Goal: Task Accomplishment & Management: Use online tool/utility

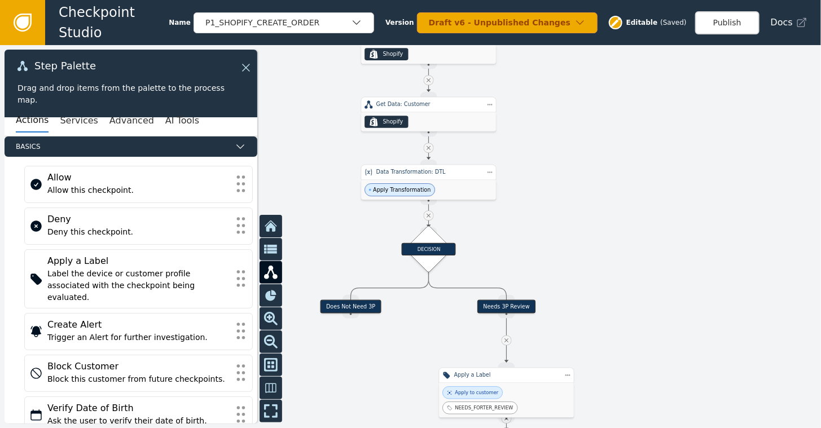
drag, startPoint x: 689, startPoint y: 362, endPoint x: 643, endPoint y: 249, distance: 121.7
click at [643, 249] on div at bounding box center [410, 236] width 821 height 383
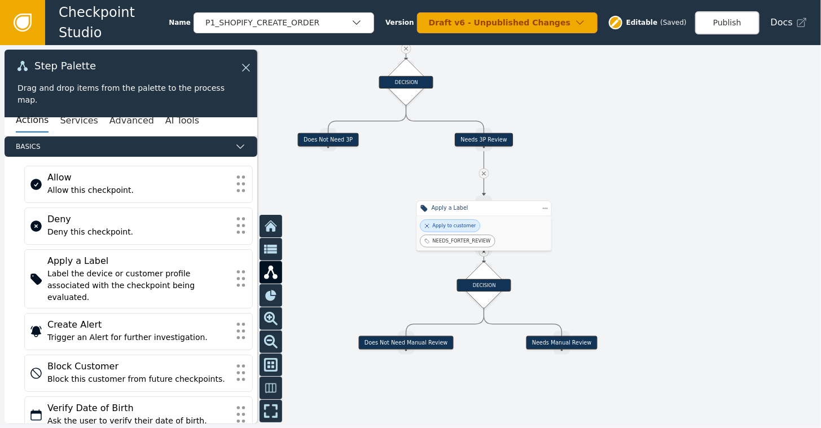
drag, startPoint x: 619, startPoint y: 259, endPoint x: 599, endPoint y: 99, distance: 161.4
click at [599, 99] on div at bounding box center [410, 236] width 821 height 383
click at [486, 274] on div "DECISION" at bounding box center [483, 285] width 33 height 33
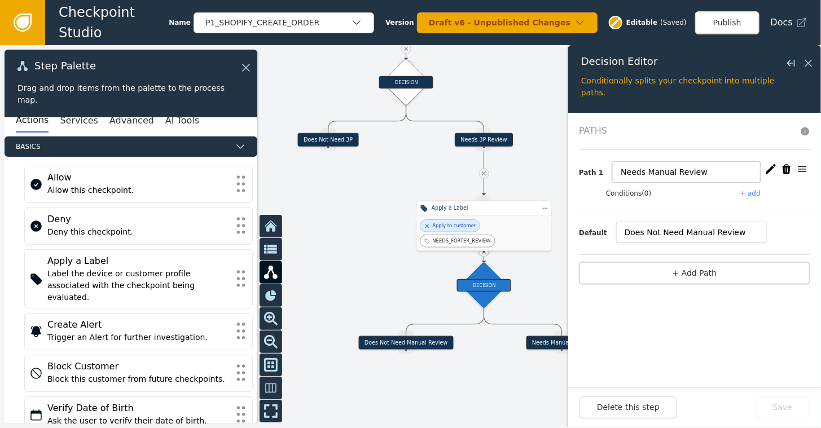
click at [646, 175] on input "Needs Manual Review" at bounding box center [686, 171] width 148 height 21
click at [691, 172] on input "Needs Manual Review" at bounding box center [686, 171] width 148 height 21
drag, startPoint x: 723, startPoint y: 174, endPoint x: 600, endPoint y: 164, distance: 123.4
click at [600, 164] on div "Path 1 Needs Manual Review" at bounding box center [694, 171] width 231 height 21
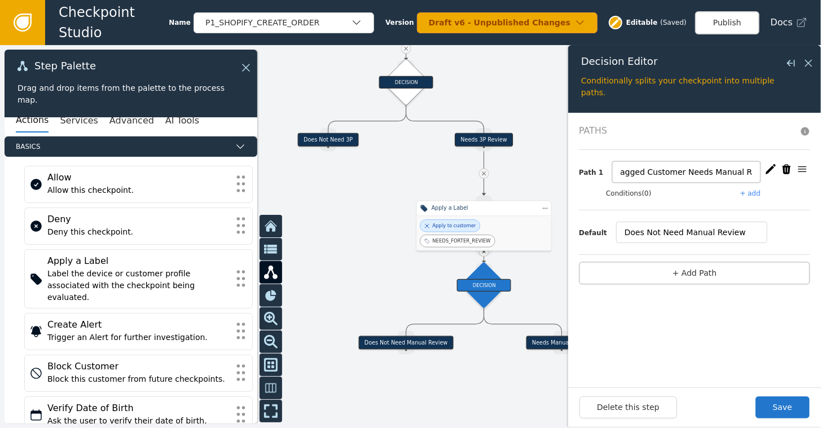
type input "Flagged Customer Needs Manual Review"
click at [754, 192] on button "+ add" at bounding box center [750, 193] width 20 height 10
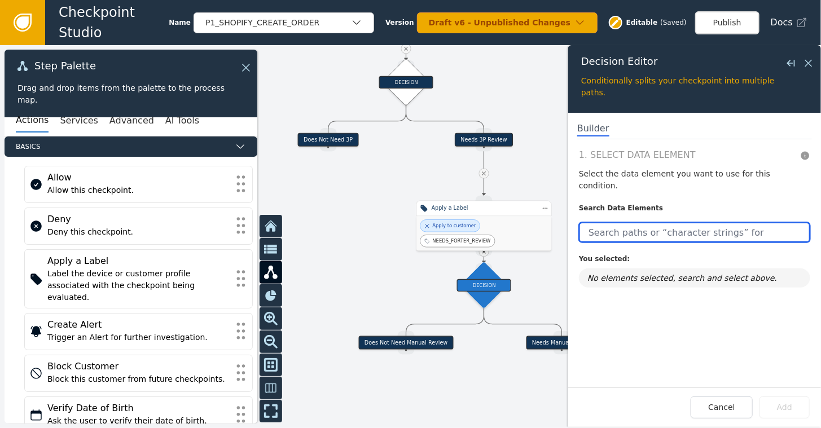
click at [623, 222] on input "text" at bounding box center [694, 232] width 231 height 20
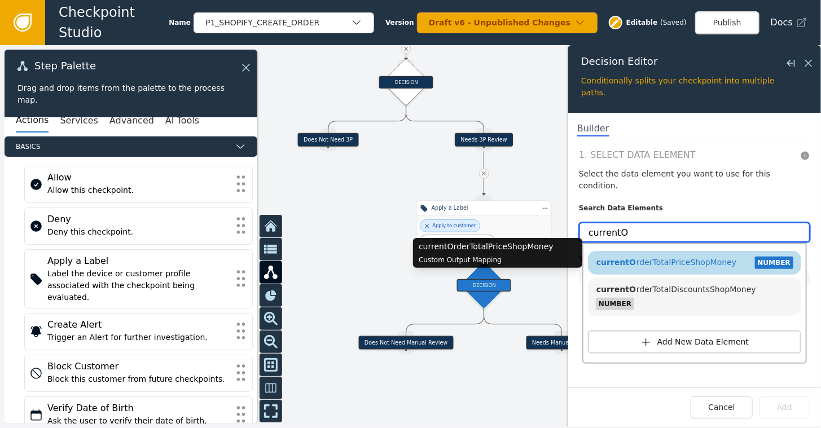
type input "currentO"
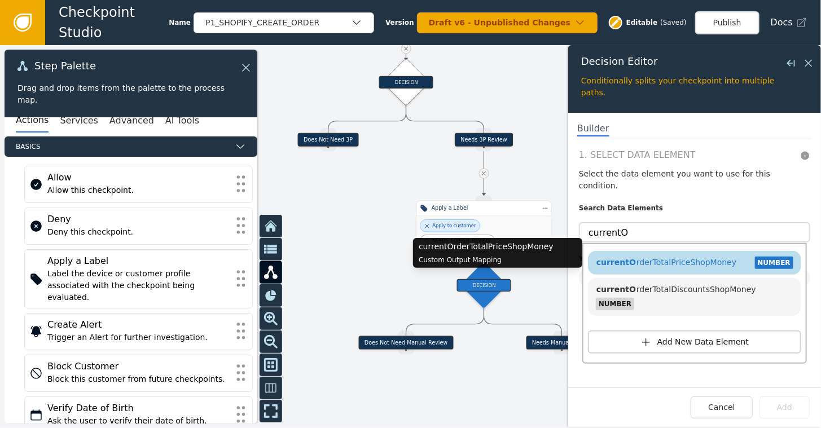
click at [645, 258] on span "currentO rderTotalPriceShopMoney" at bounding box center [666, 262] width 140 height 9
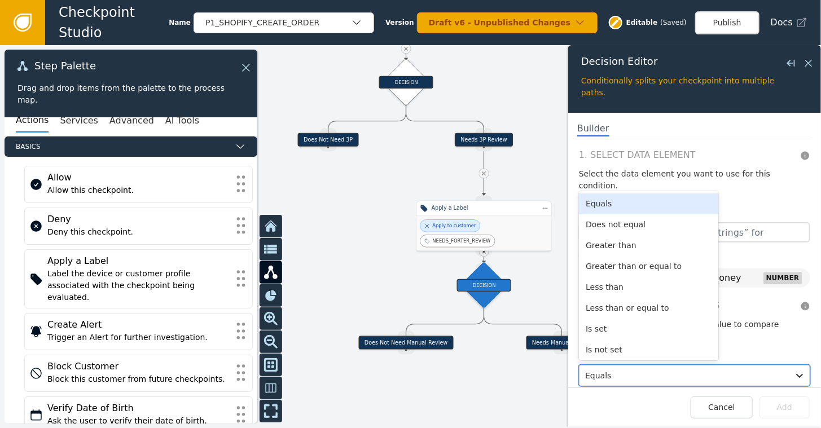
click at [619, 368] on div at bounding box center [684, 376] width 198 height 16
click at [615, 256] on div "Greater than or equal to" at bounding box center [648, 266] width 139 height 21
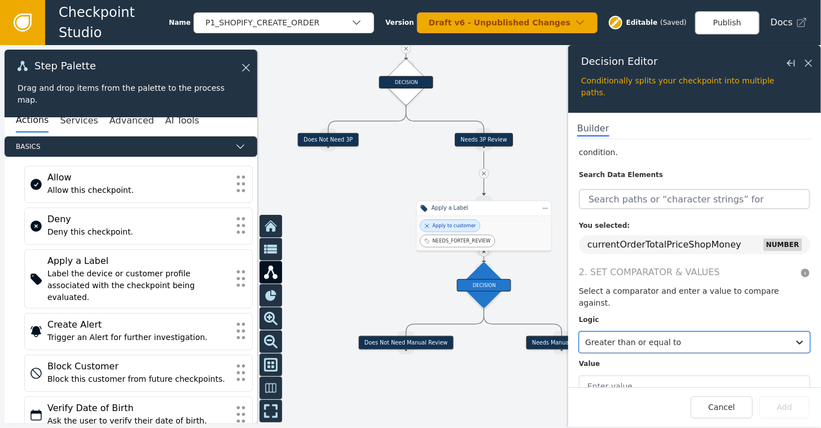
scroll to position [34, 0]
click at [622, 375] on input "text" at bounding box center [694, 385] width 231 height 21
type input "1000"
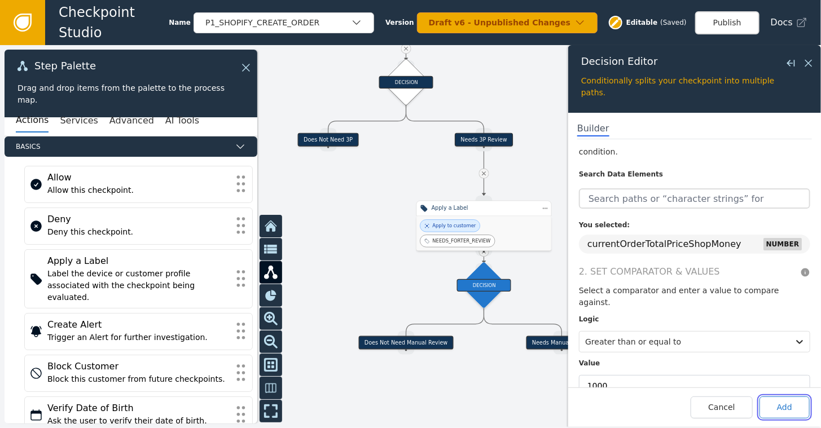
click at [785, 411] on button "Add" at bounding box center [784, 408] width 50 height 22
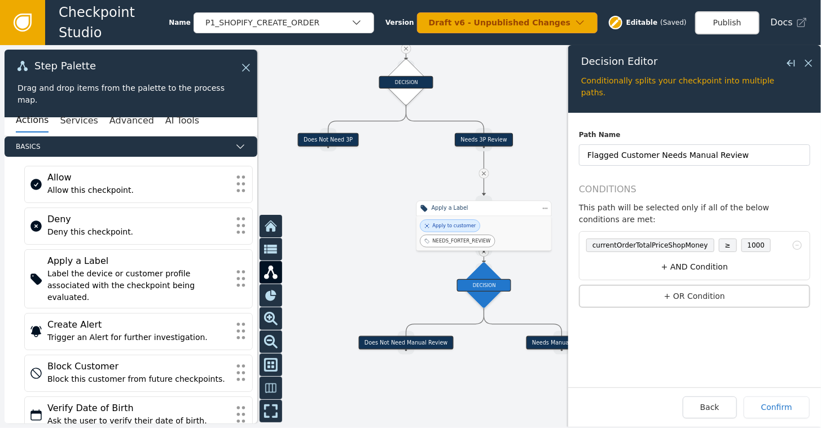
click at [691, 257] on button "+ AND Condition" at bounding box center [695, 267] width 226 height 21
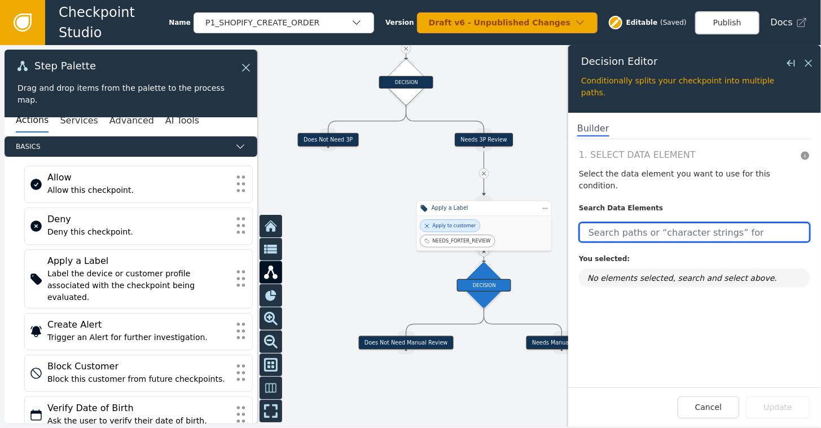
click at [612, 222] on input "text" at bounding box center [694, 232] width 231 height 20
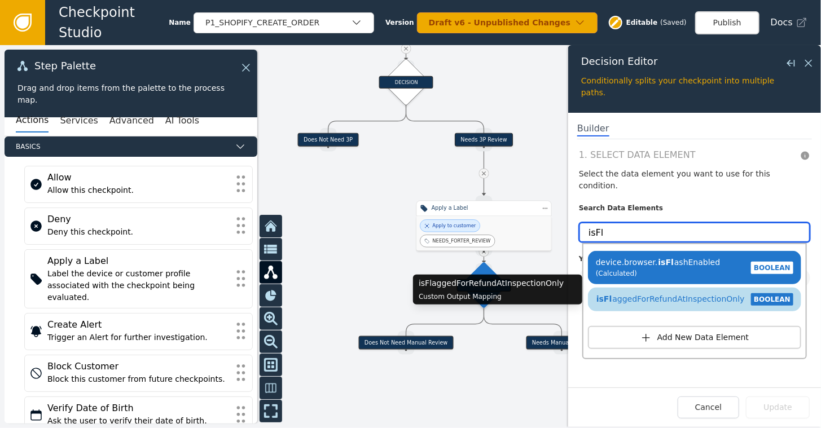
type input "isFl"
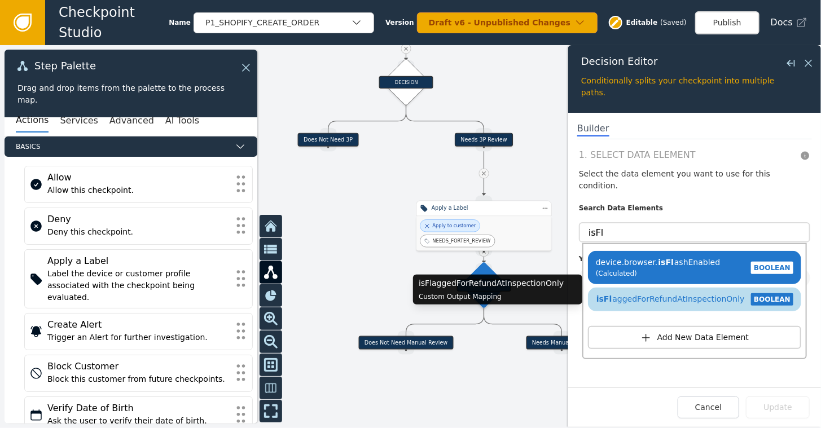
click at [630, 294] on span "isFl aggedForRefundAtInspectionOnly" at bounding box center [670, 298] width 149 height 9
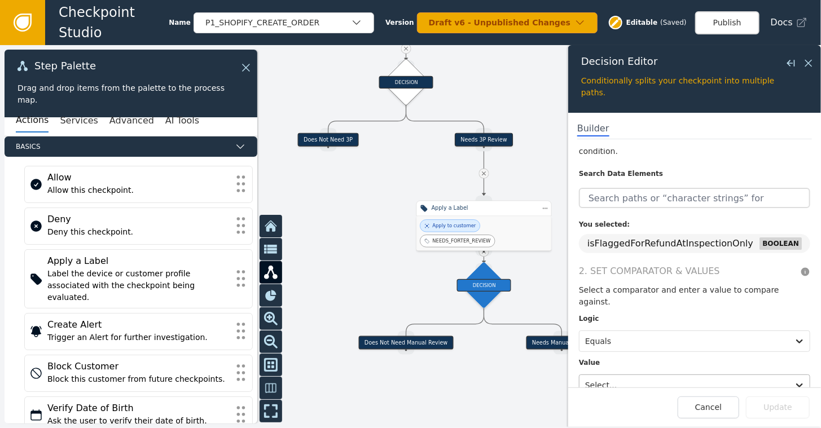
scroll to position [34, 0]
click at [628, 377] on div at bounding box center [684, 385] width 198 height 16
click at [598, 326] on div "True" at bounding box center [648, 336] width 139 height 21
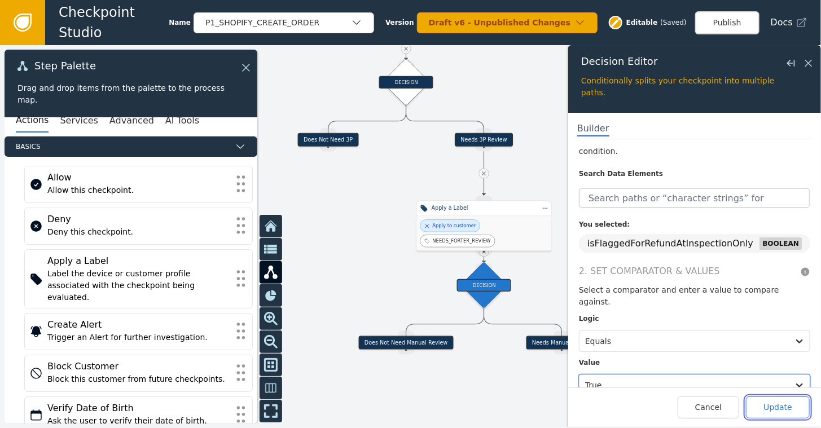
click at [783, 403] on button "Update" at bounding box center [778, 408] width 64 height 22
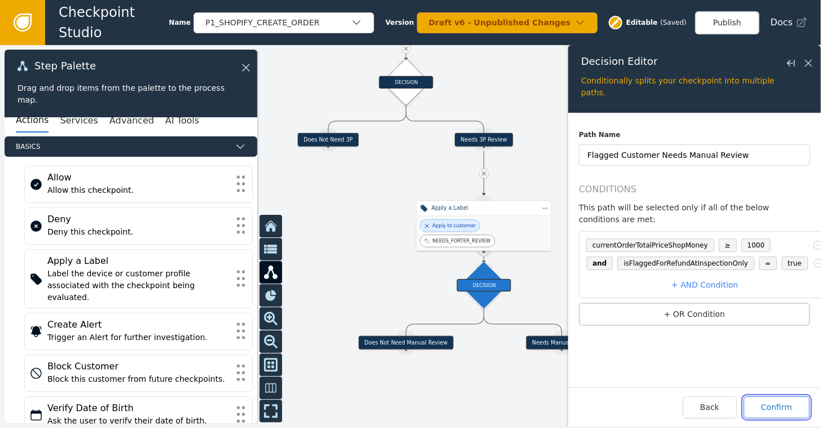
click at [771, 410] on button "Confirm" at bounding box center [776, 408] width 66 height 22
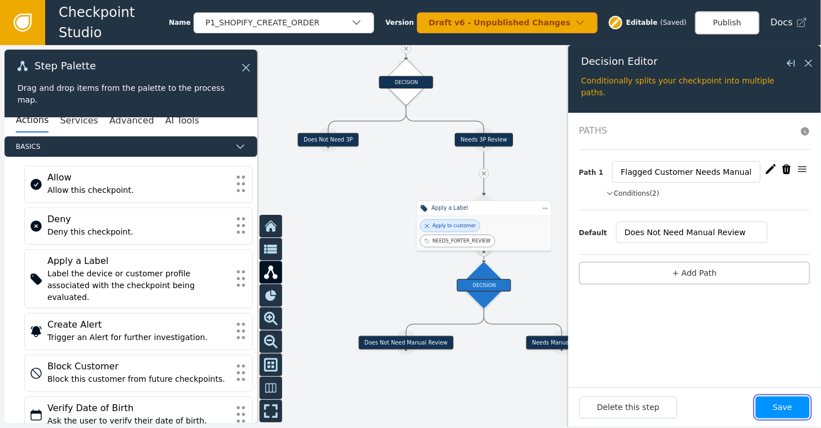
click at [782, 406] on button "Save" at bounding box center [782, 408] width 54 height 22
click at [688, 271] on button "+ Add Path" at bounding box center [694, 273] width 231 height 23
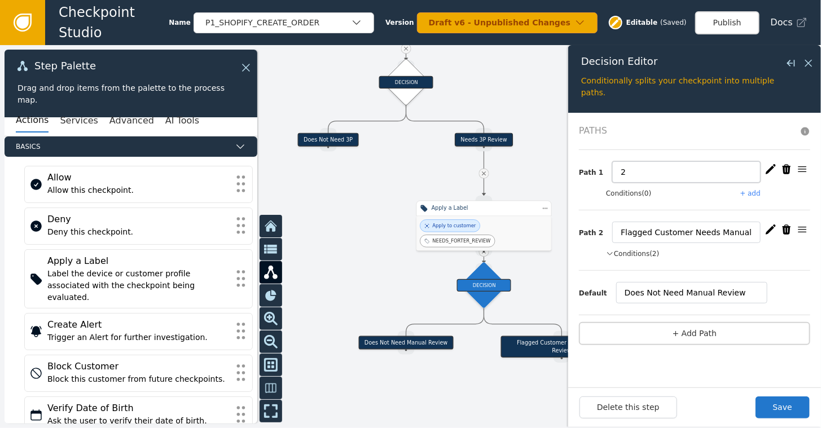
click at [640, 171] on input "2" at bounding box center [686, 171] width 148 height 21
type input "New Customer Needs Manual Review"
click at [785, 169] on icon "button" at bounding box center [786, 169] width 8 height 10
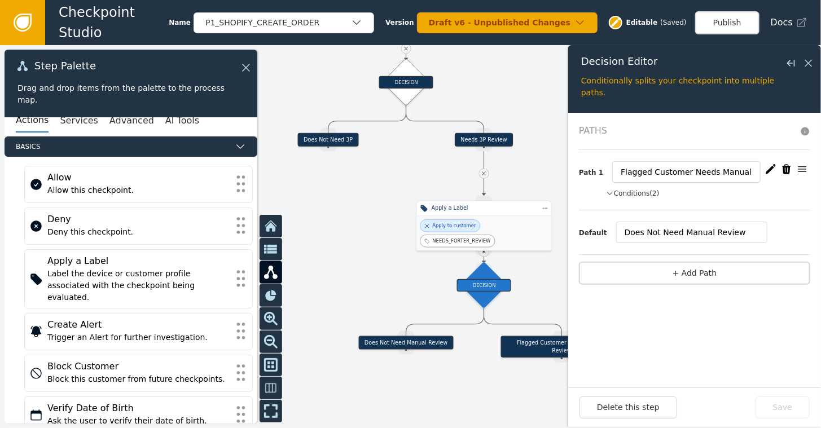
click at [626, 192] on button "Conditions (2)" at bounding box center [633, 193] width 54 height 10
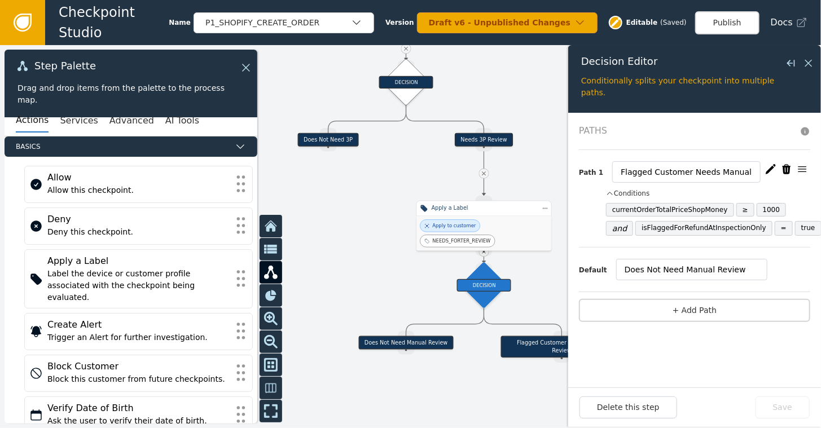
click at [772, 167] on icon "button" at bounding box center [770, 169] width 10 height 10
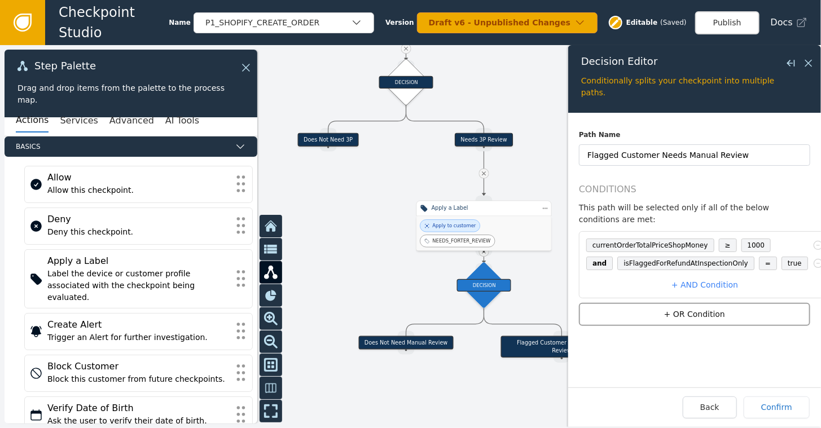
click at [697, 303] on button "+ OR Condition" at bounding box center [694, 314] width 231 height 23
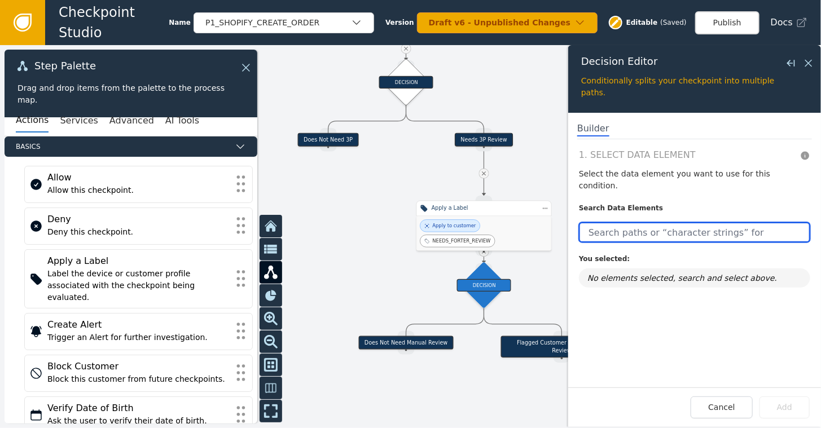
click at [694, 222] on input "text" at bounding box center [694, 232] width 231 height 20
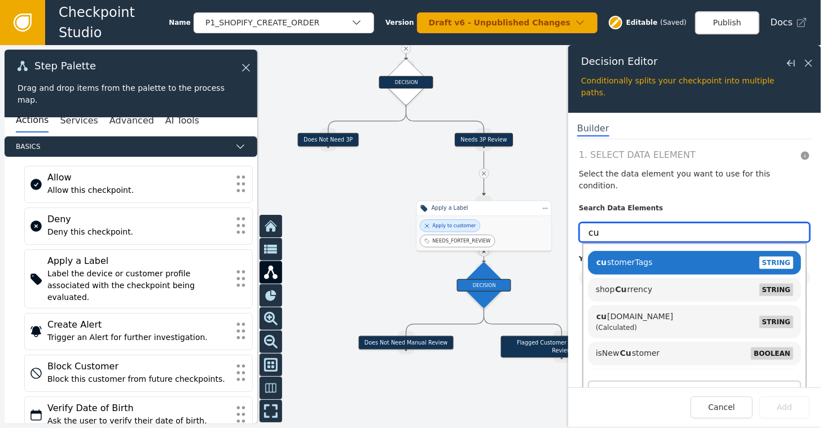
type input "c"
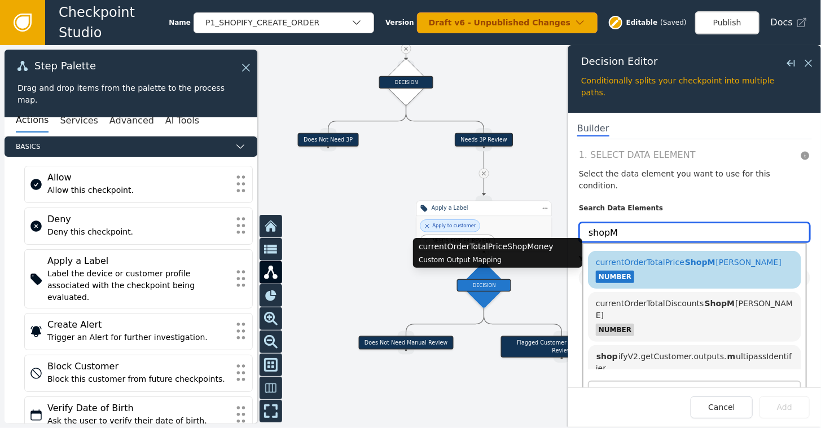
type input "shopM"
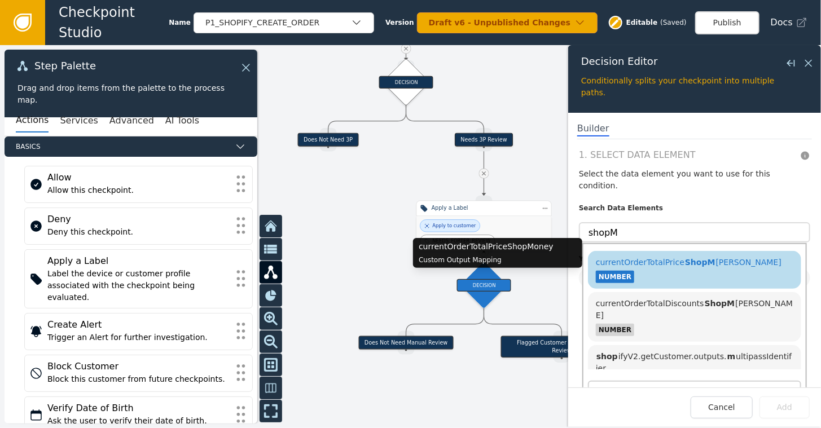
click at [684, 258] on span "ShopM" at bounding box center [700, 262] width 32 height 9
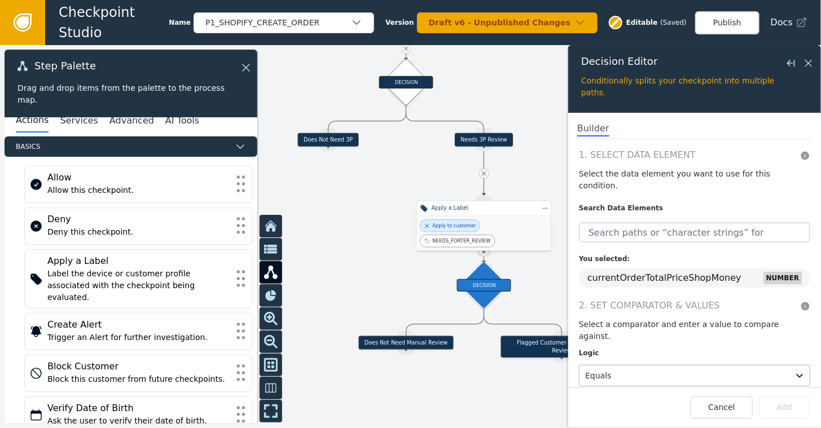
click at [617, 368] on div at bounding box center [684, 376] width 198 height 16
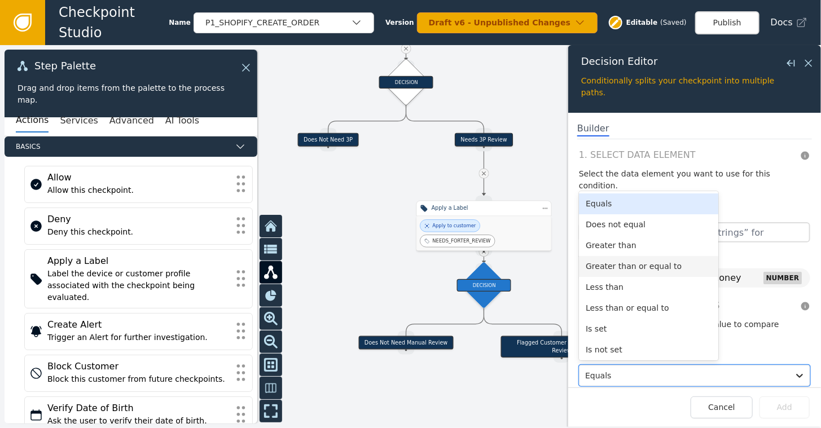
click at [608, 256] on div "Greater than or equal to" at bounding box center [648, 266] width 139 height 21
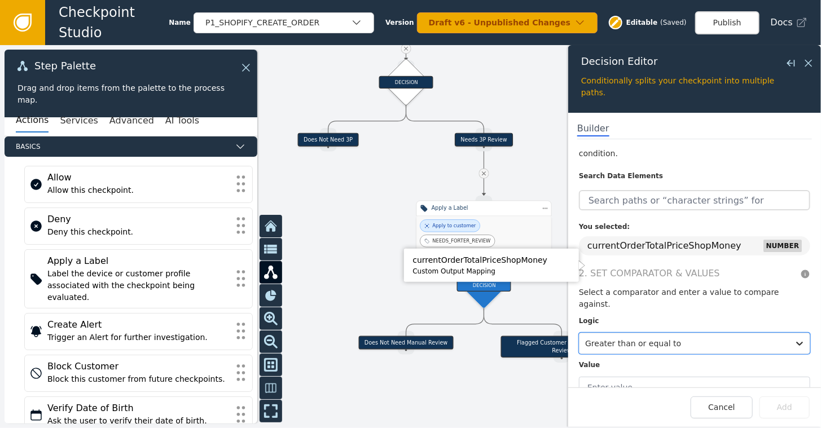
scroll to position [34, 0]
click at [618, 375] on input "text" at bounding box center [694, 385] width 231 height 21
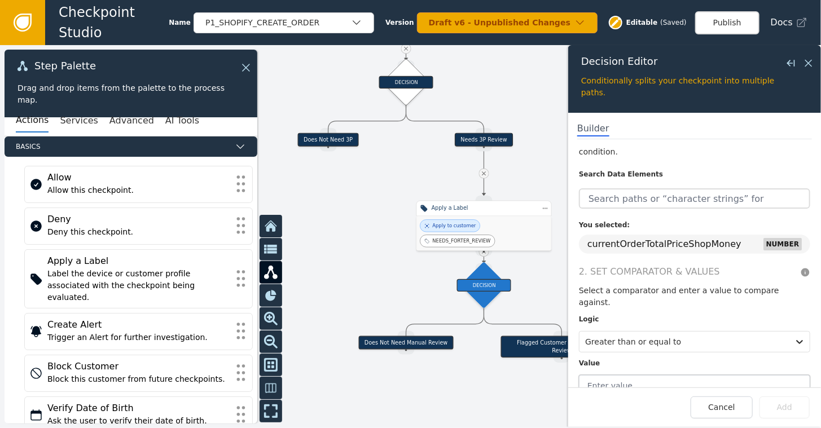
type input "1000"
click at [786, 415] on button "Add" at bounding box center [784, 408] width 50 height 22
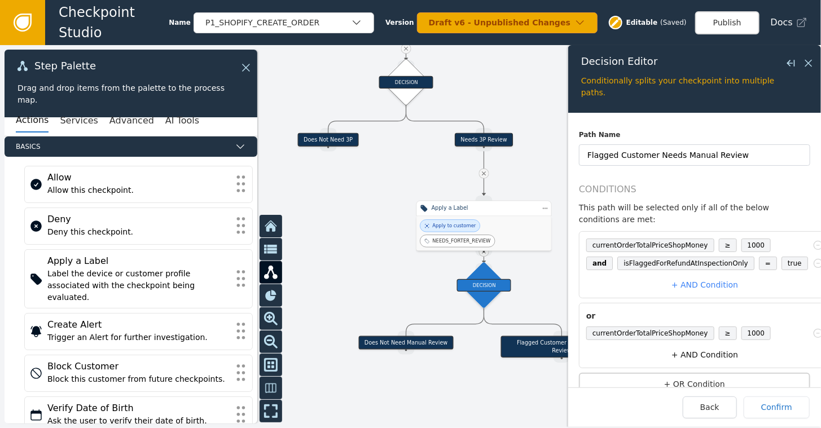
click at [700, 345] on button "+ AND Condition" at bounding box center [705, 355] width 247 height 21
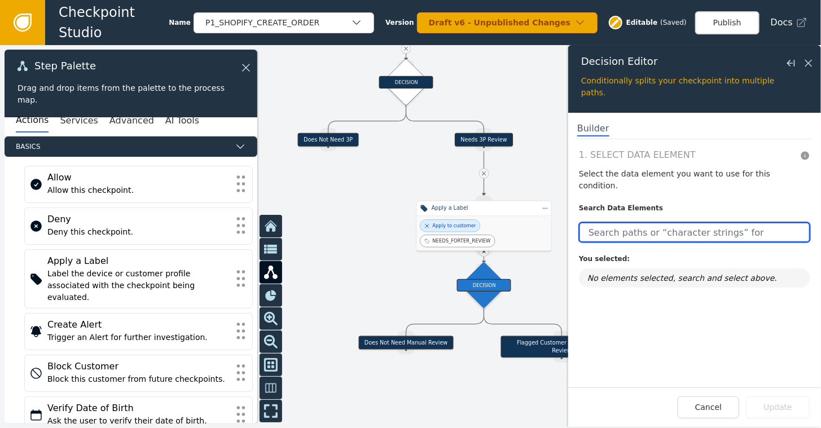
click at [651, 222] on input "text" at bounding box center [694, 232] width 231 height 20
click at [662, 226] on input "text" at bounding box center [694, 232] width 231 height 20
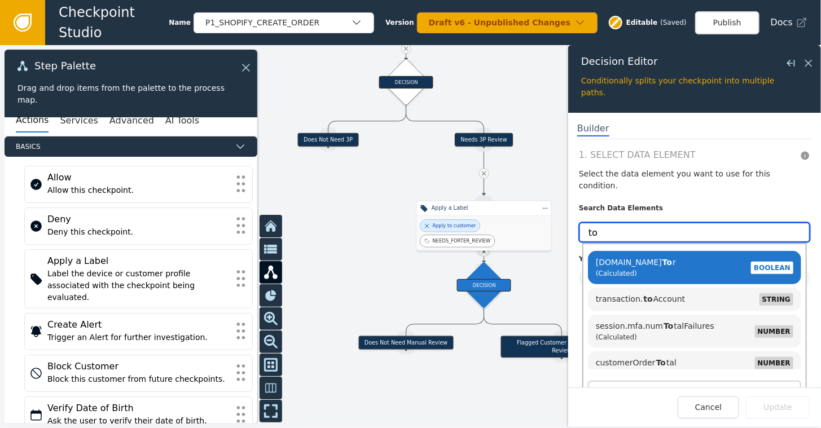
type input "t"
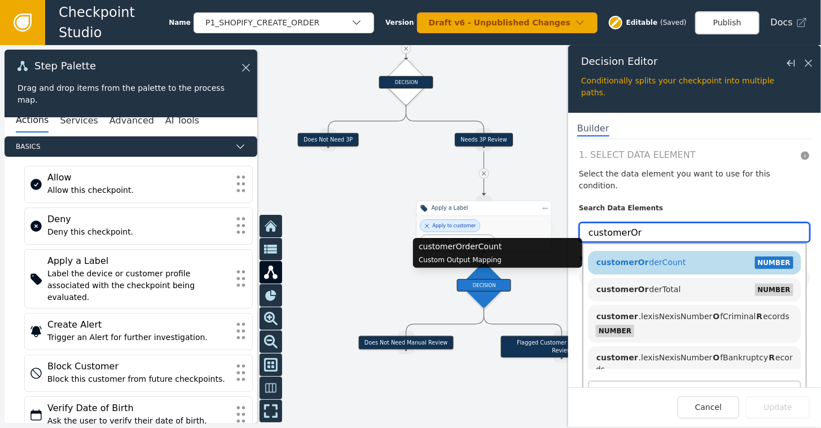
type input "customerOr"
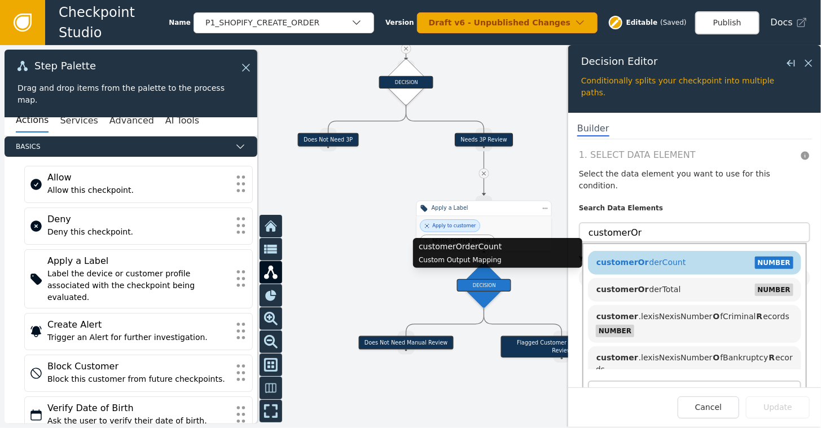
click at [667, 258] on span "customerOr derCount" at bounding box center [641, 262] width 90 height 9
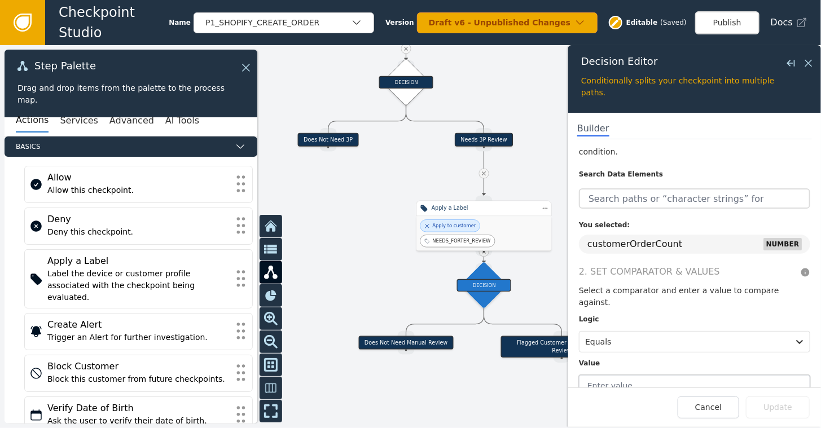
click at [633, 375] on input "text" at bounding box center [694, 385] width 231 height 21
type input "0"
click at [784, 412] on button "Update" at bounding box center [778, 408] width 64 height 22
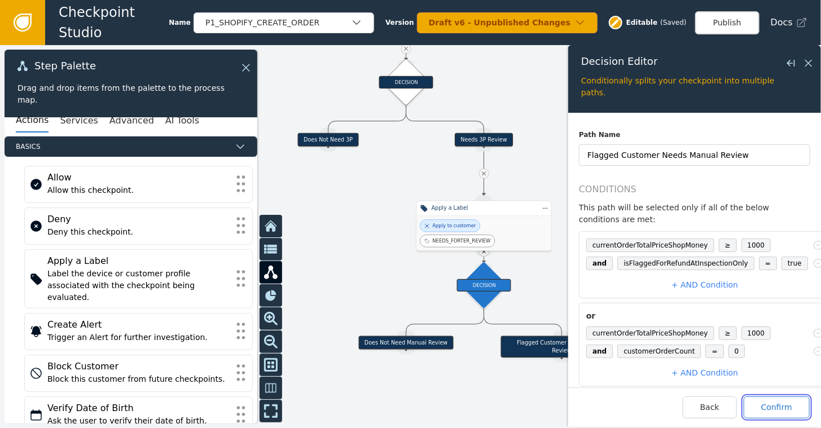
click at [784, 411] on button "Confirm" at bounding box center [776, 408] width 66 height 22
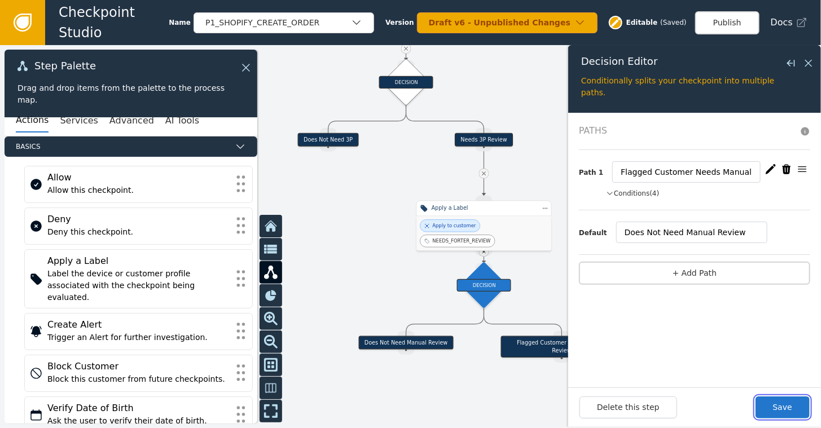
click at [784, 410] on button "Save" at bounding box center [782, 408] width 54 height 22
drag, startPoint x: 643, startPoint y: 170, endPoint x: 598, endPoint y: 171, distance: 45.2
click at [598, 171] on div "Path 1 Flagged Customer Needs Manual Review" at bounding box center [694, 171] width 231 height 21
type input "Customer Needs Manual Review"
click at [781, 408] on button "Save" at bounding box center [782, 408] width 54 height 22
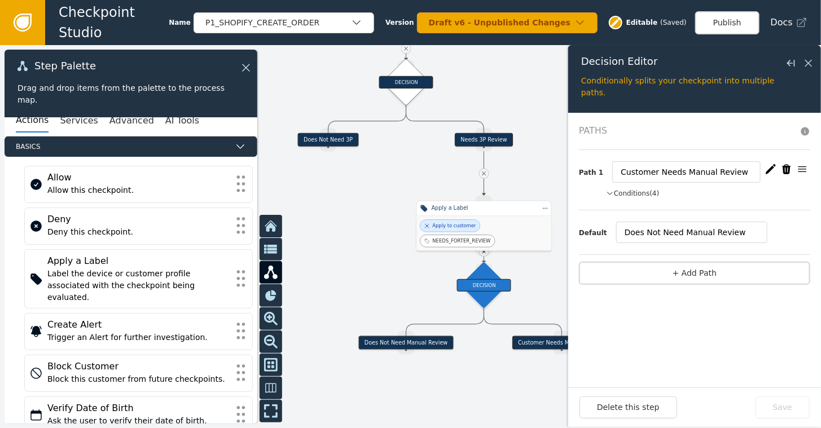
click at [799, 73] on div "Decision Editor Close flyout" at bounding box center [694, 65] width 227 height 19
click at [813, 61] on icon at bounding box center [808, 63] width 12 height 12
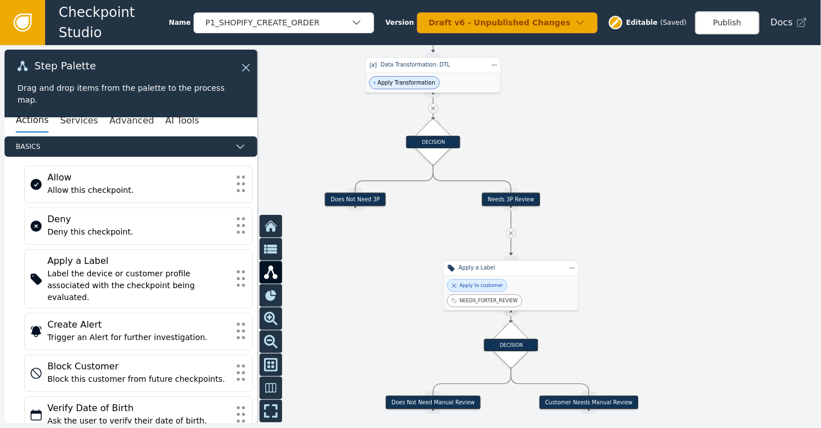
drag, startPoint x: 637, startPoint y: 243, endPoint x: 664, endPoint y: 302, distance: 65.6
click at [664, 302] on div at bounding box center [410, 236] width 821 height 383
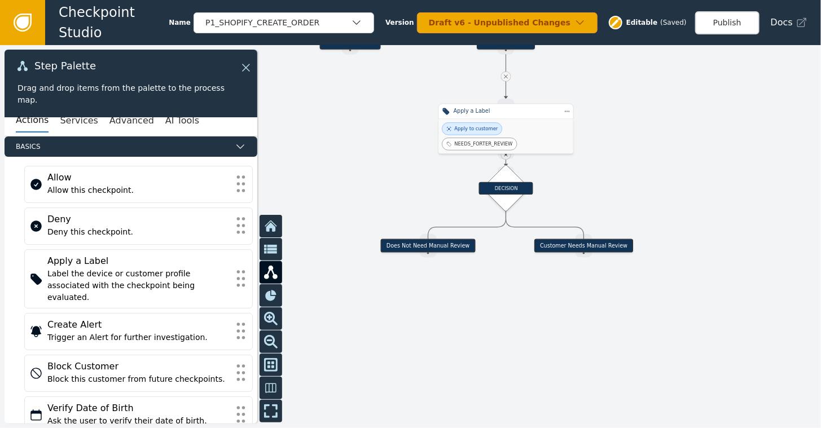
drag, startPoint x: 631, startPoint y: 249, endPoint x: 626, endPoint y: 93, distance: 156.9
click at [626, 93] on div at bounding box center [410, 236] width 821 height 383
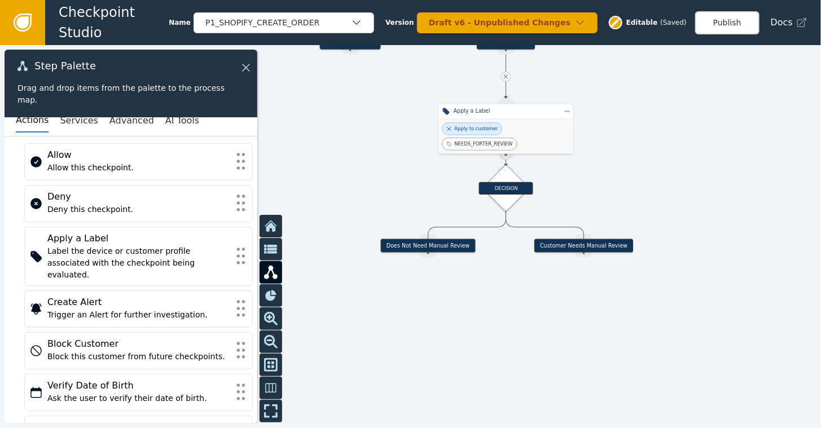
scroll to position [18, 0]
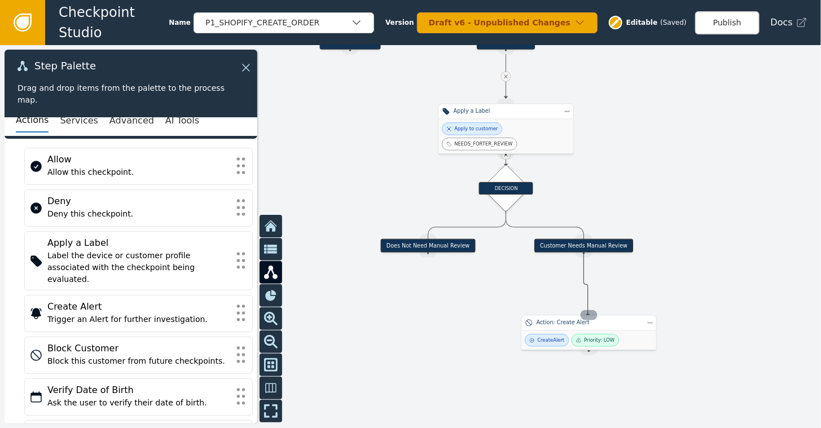
drag, startPoint x: 589, startPoint y: 253, endPoint x: 588, endPoint y: 315, distance: 62.6
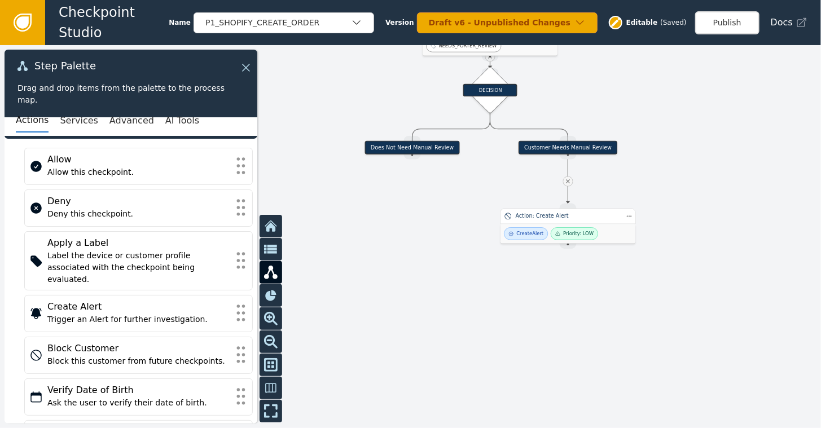
drag, startPoint x: 708, startPoint y: 286, endPoint x: 693, endPoint y: 188, distance: 99.4
click at [693, 188] on div at bounding box center [410, 236] width 821 height 383
click at [566, 219] on div "Action: Create Alert" at bounding box center [568, 216] width 105 height 8
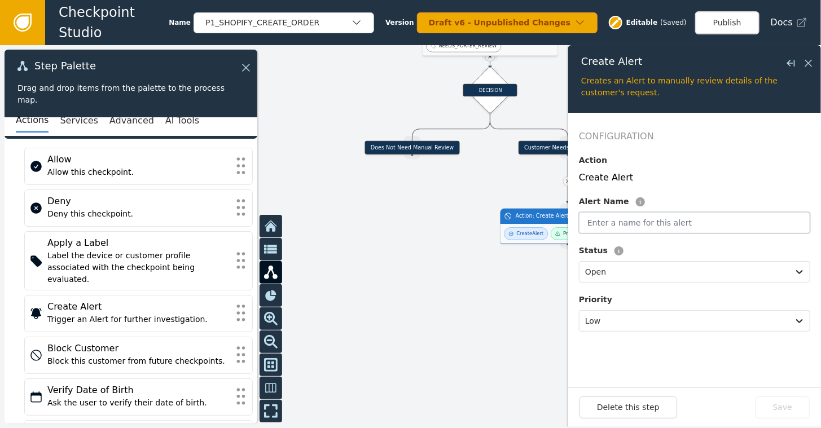
click at [642, 221] on input "text" at bounding box center [694, 222] width 231 height 21
type input "Manual Alert Required"
click at [619, 316] on div at bounding box center [684, 321] width 198 height 16
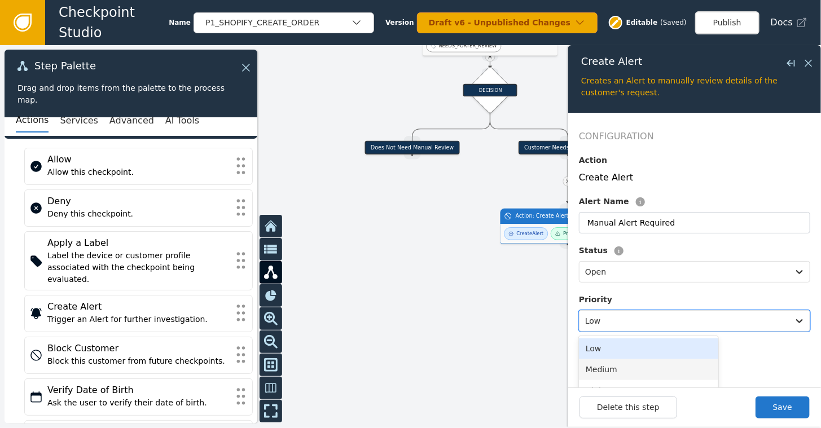
click at [604, 371] on div "Medium" at bounding box center [648, 369] width 139 height 21
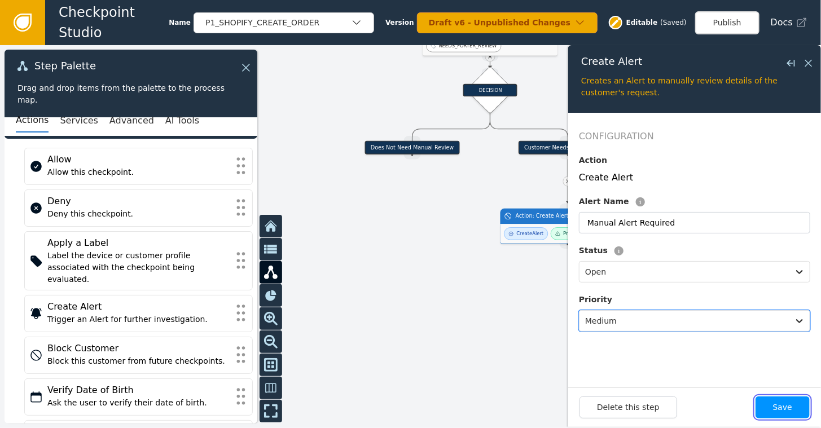
click at [784, 406] on button "Save" at bounding box center [782, 408] width 54 height 22
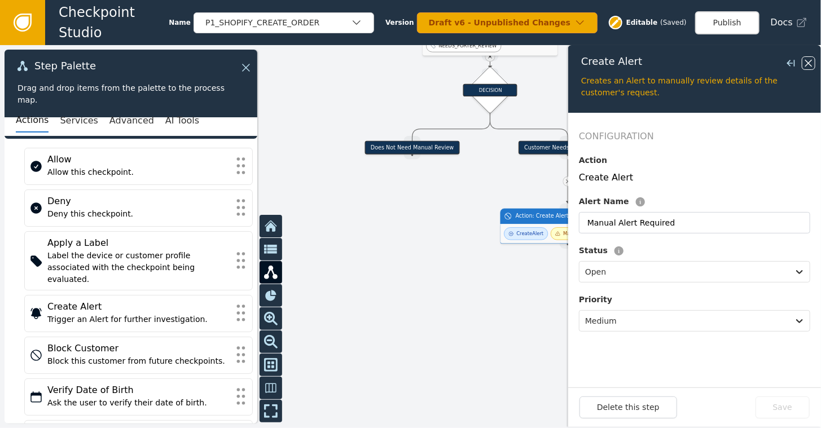
click at [813, 68] on icon at bounding box center [808, 63] width 12 height 12
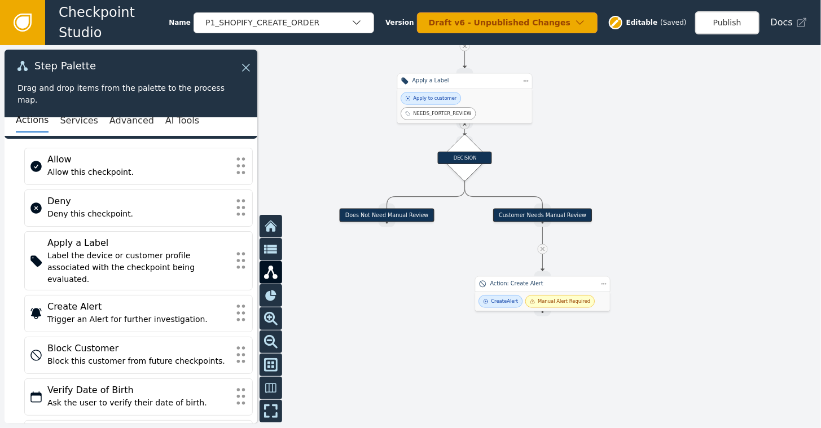
drag, startPoint x: 659, startPoint y: 174, endPoint x: 633, endPoint y: 241, distance: 71.8
click at [633, 241] on div at bounding box center [410, 236] width 821 height 383
click at [554, 294] on div "Create Alert Manual Alert Required" at bounding box center [542, 300] width 135 height 19
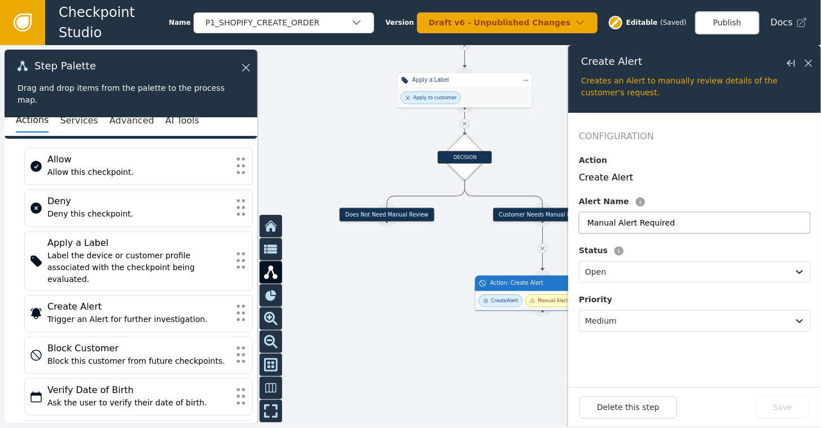
click at [632, 221] on input "Manual Alert Required" at bounding box center [694, 222] width 231 height 21
type input "Manual Review Required"
click at [787, 414] on button "Save" at bounding box center [782, 408] width 54 height 22
click at [810, 63] on icon at bounding box center [808, 63] width 12 height 12
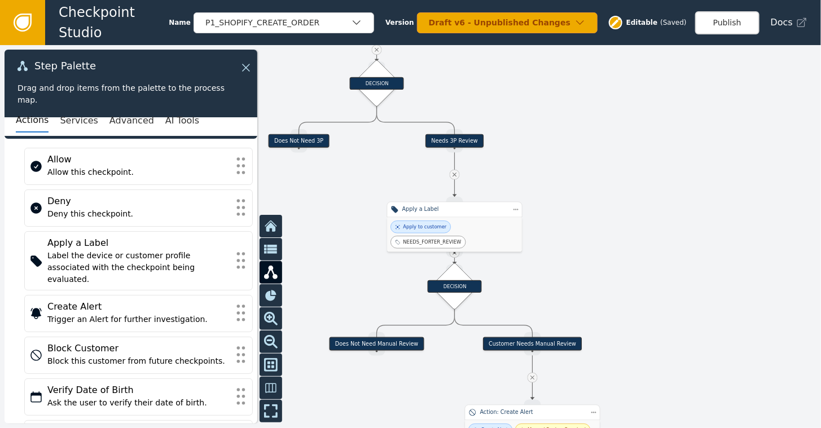
drag, startPoint x: 653, startPoint y: 212, endPoint x: 653, endPoint y: 344, distance: 132.0
click at [653, 344] on div at bounding box center [410, 236] width 821 height 383
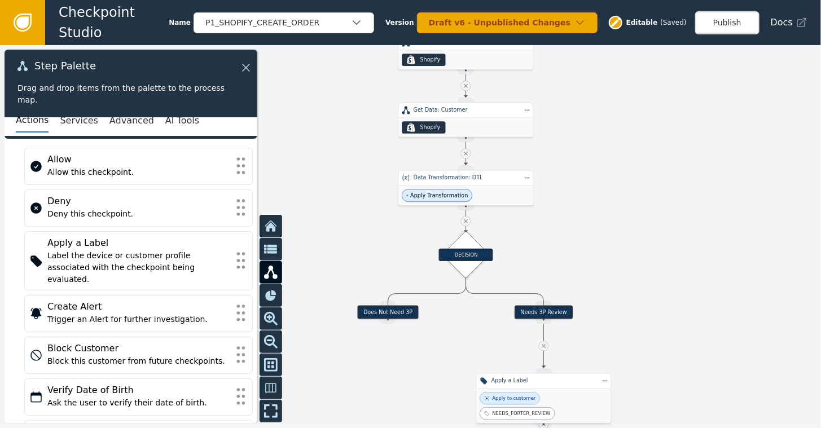
drag, startPoint x: 587, startPoint y: 189, endPoint x: 666, endPoint y: 358, distance: 186.2
click at [666, 358] on div at bounding box center [410, 236] width 821 height 383
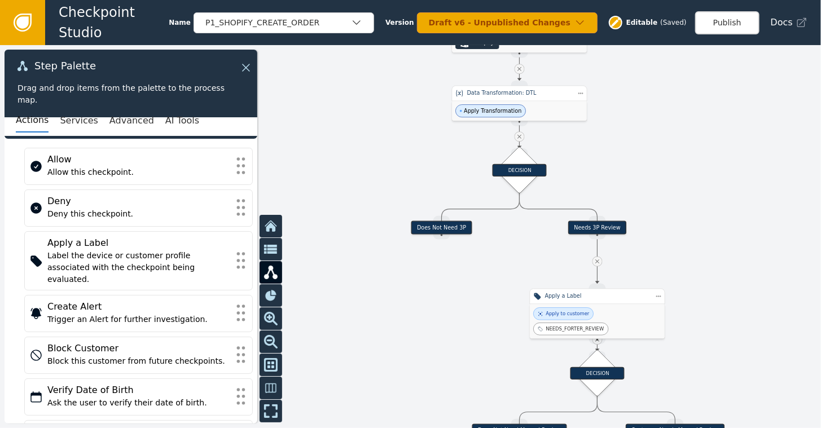
drag, startPoint x: 580, startPoint y: 234, endPoint x: 632, endPoint y: 148, distance: 100.0
click at [632, 148] on div at bounding box center [410, 236] width 821 height 383
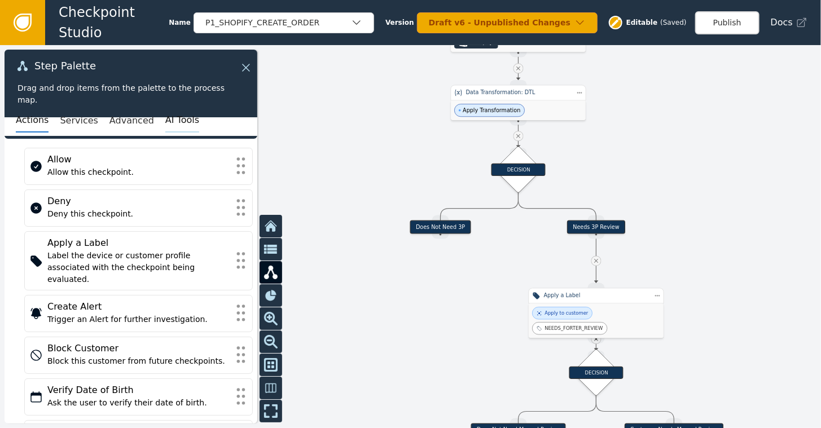
click at [165, 120] on button "AI Tools" at bounding box center [182, 121] width 34 height 24
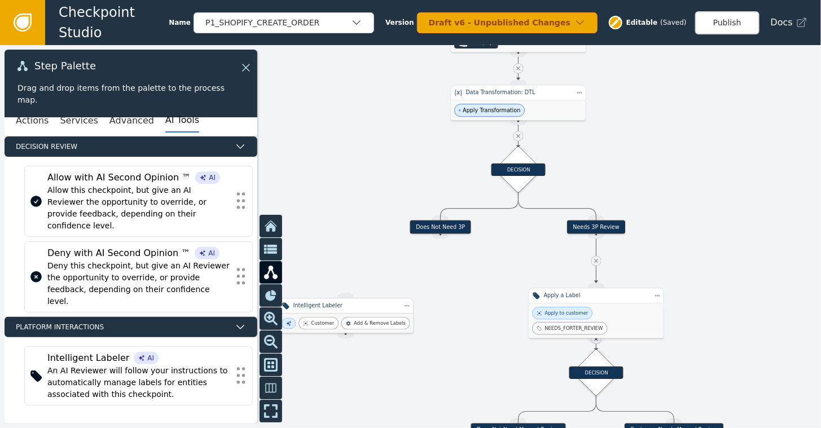
click at [332, 310] on div "Intelligent Labeler" at bounding box center [345, 306] width 105 height 8
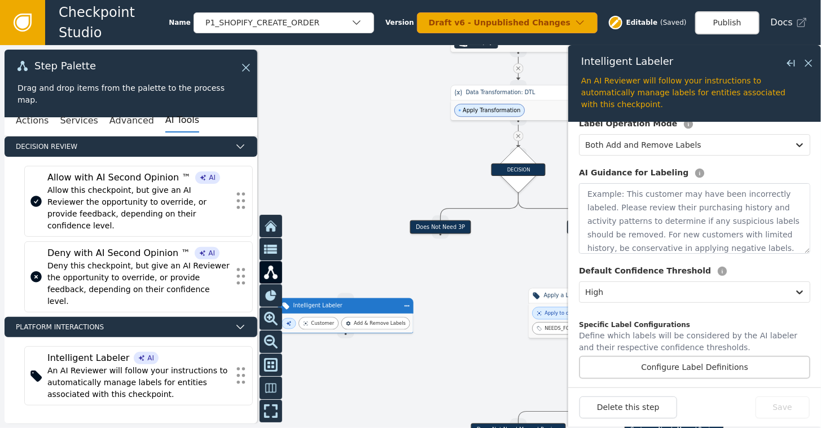
scroll to position [143, 0]
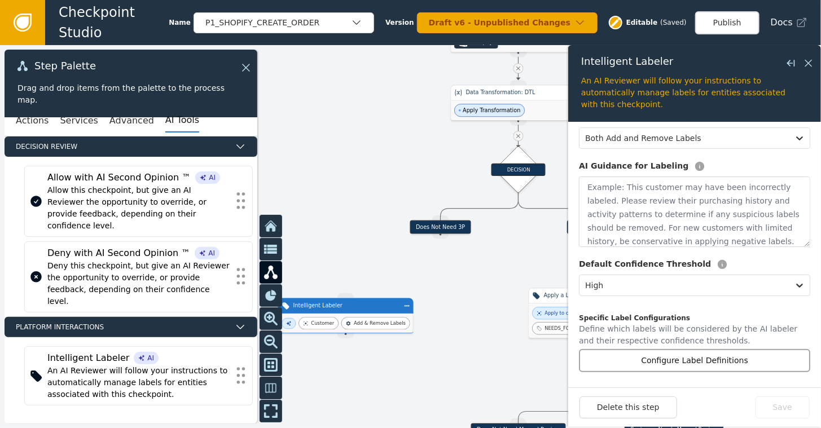
click at [673, 359] on button "Configure Label Definitions" at bounding box center [694, 360] width 231 height 23
select select "HIGH"
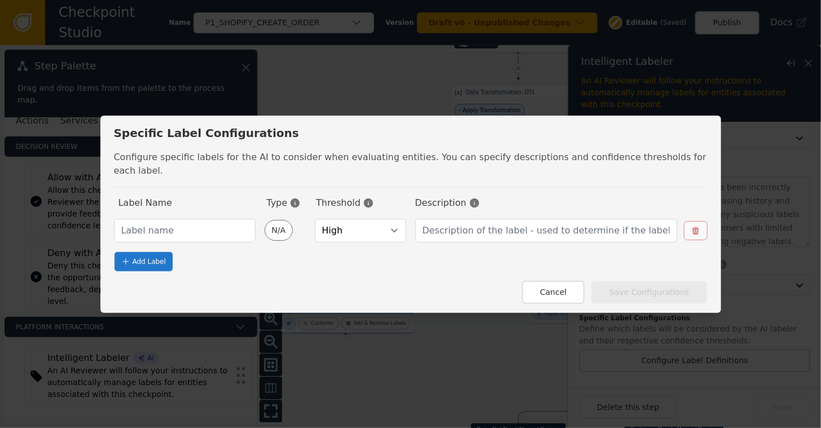
select select "HIGH"
click at [178, 224] on input "text" at bounding box center [185, 231] width 142 height 24
click at [540, 281] on button "Cancel" at bounding box center [553, 292] width 63 height 23
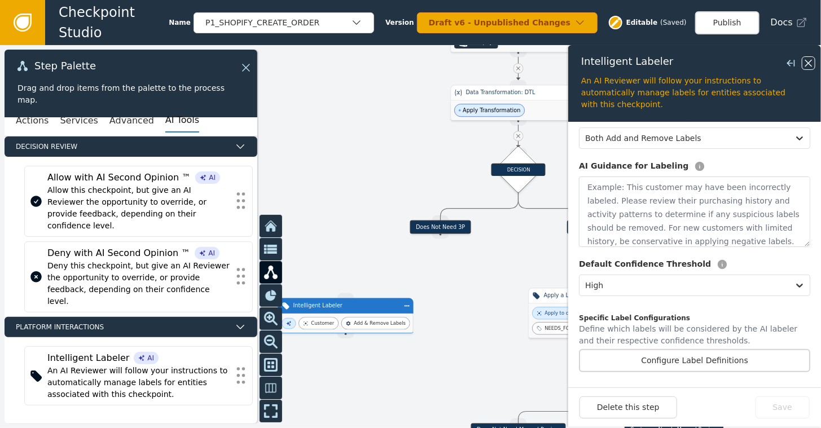
click at [807, 63] on icon at bounding box center [808, 63] width 12 height 12
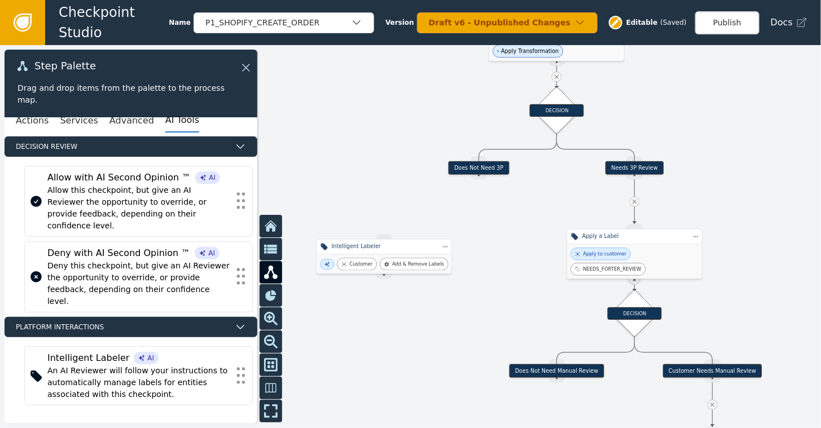
drag, startPoint x: 654, startPoint y: 130, endPoint x: 693, endPoint y: 71, distance: 70.6
click at [693, 71] on div at bounding box center [410, 236] width 821 height 383
click at [388, 254] on div "Customer Add & Remove Labels" at bounding box center [383, 263] width 135 height 19
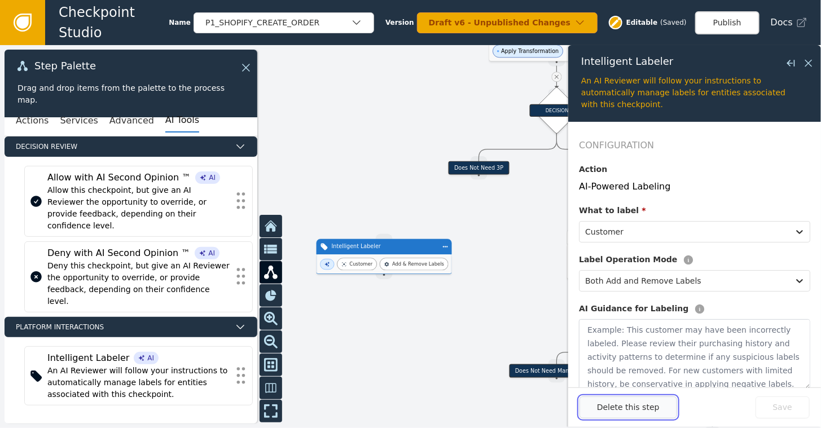
click at [613, 407] on button "Delete this step" at bounding box center [628, 408] width 98 height 22
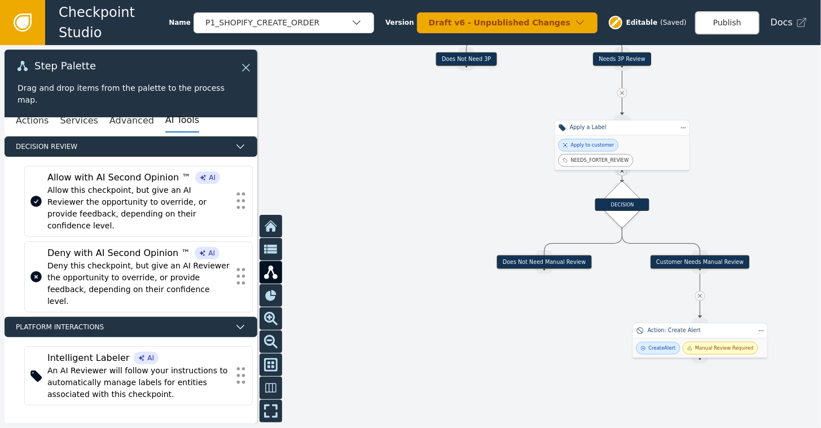
drag, startPoint x: 375, startPoint y: 214, endPoint x: 362, endPoint y: 105, distance: 109.6
click at [362, 105] on div at bounding box center [410, 236] width 821 height 383
drag, startPoint x: 546, startPoint y: 269, endPoint x: 518, endPoint y: 345, distance: 80.7
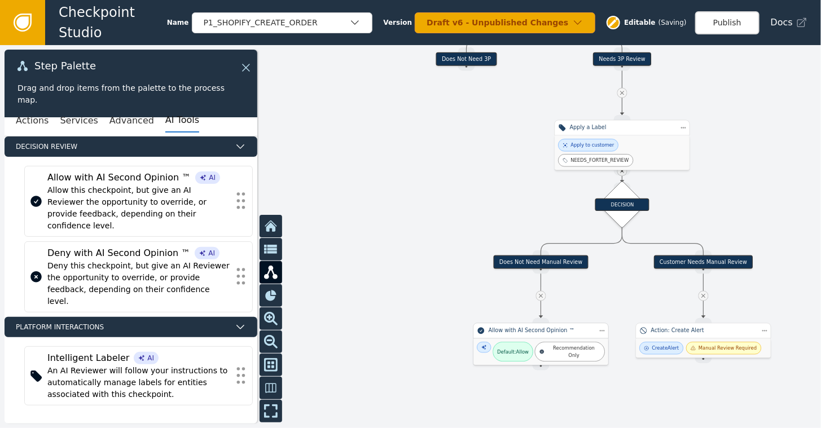
click at [516, 340] on div "Default: Allow Recommendation Only" at bounding box center [540, 351] width 135 height 27
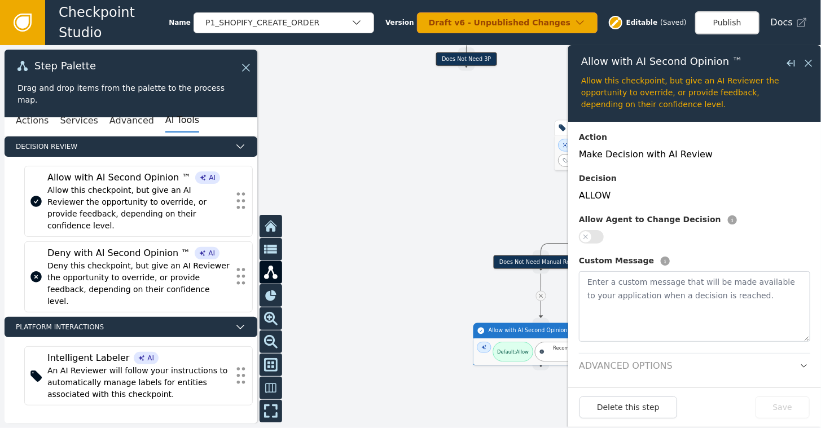
scroll to position [33, 0]
click at [693, 324] on textarea at bounding box center [694, 306] width 231 height 71
click at [800, 363] on icon "button" at bounding box center [804, 366] width 8 height 8
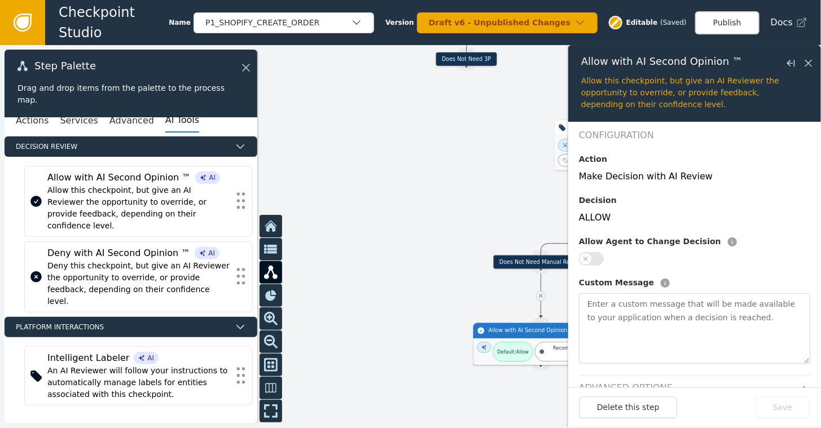
scroll to position [0, 0]
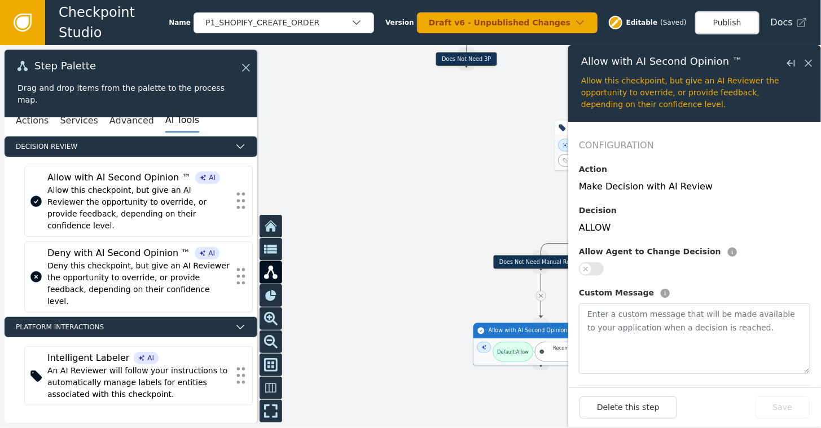
click at [600, 267] on button "button" at bounding box center [591, 269] width 25 height 14
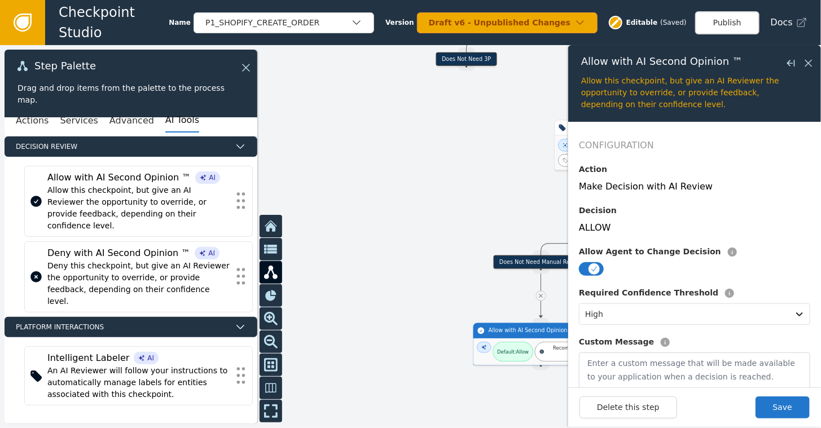
click at [578, 269] on form "Configuration Action Make Decision with AI Review Decision ALLOW Allow Agent to…" at bounding box center [694, 255] width 253 height 266
click at [582, 271] on button "button" at bounding box center [591, 269] width 25 height 14
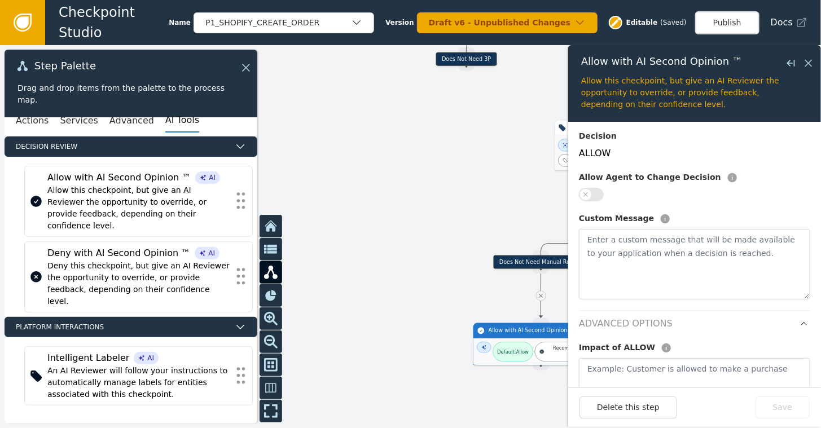
scroll to position [113, 0]
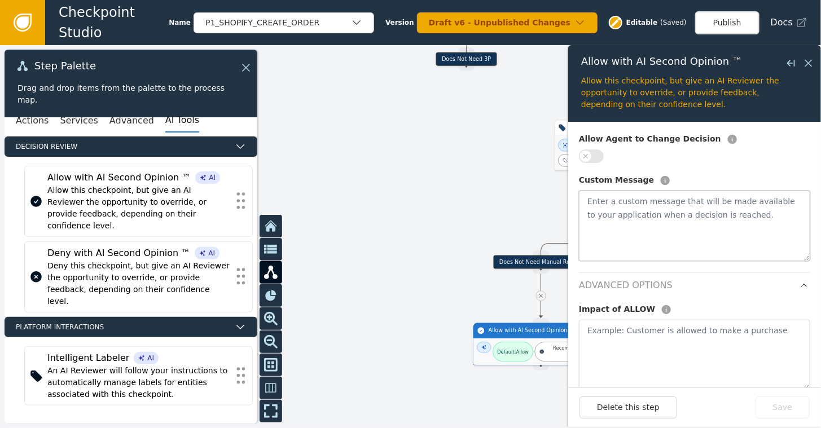
click at [613, 219] on textarea at bounding box center [694, 226] width 231 height 71
